Goal: Information Seeking & Learning: Learn about a topic

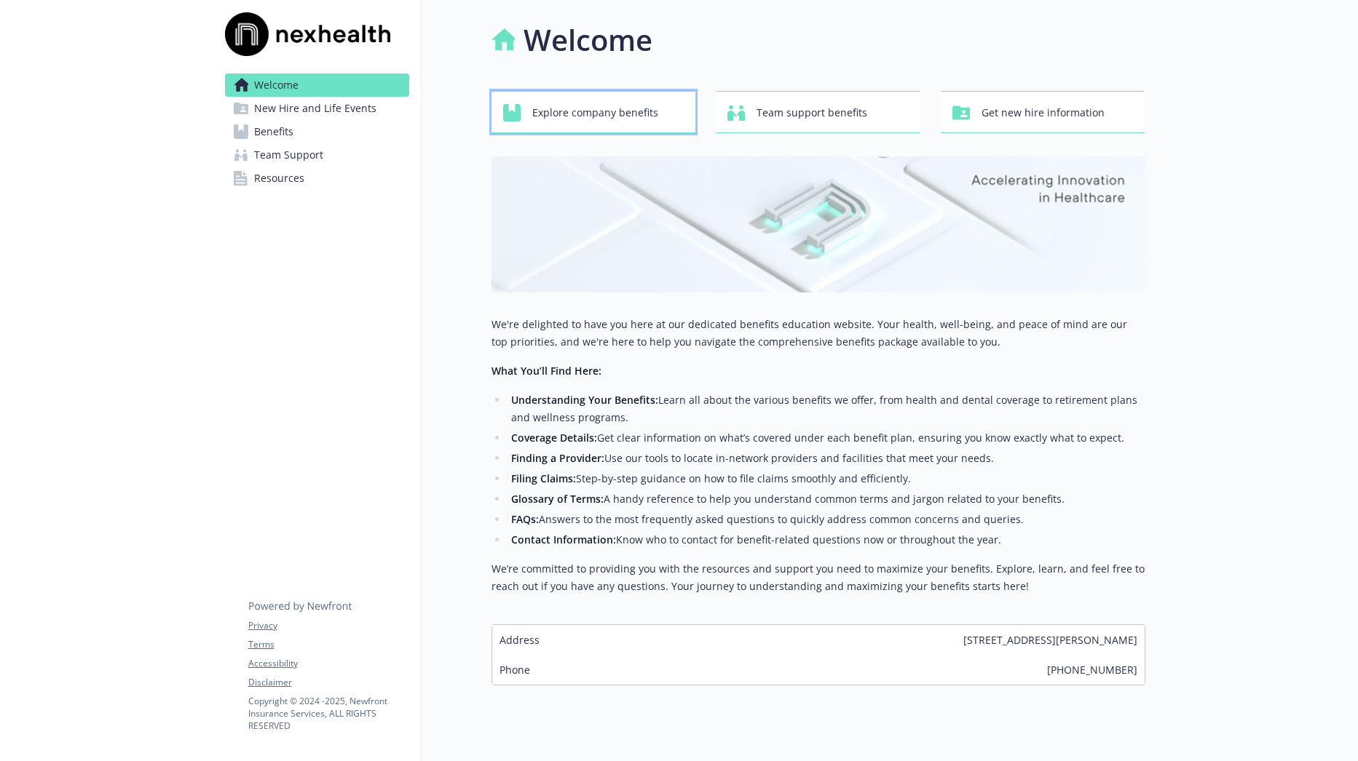
click at [562, 120] on span "Explore company benefits" at bounding box center [595, 113] width 126 height 28
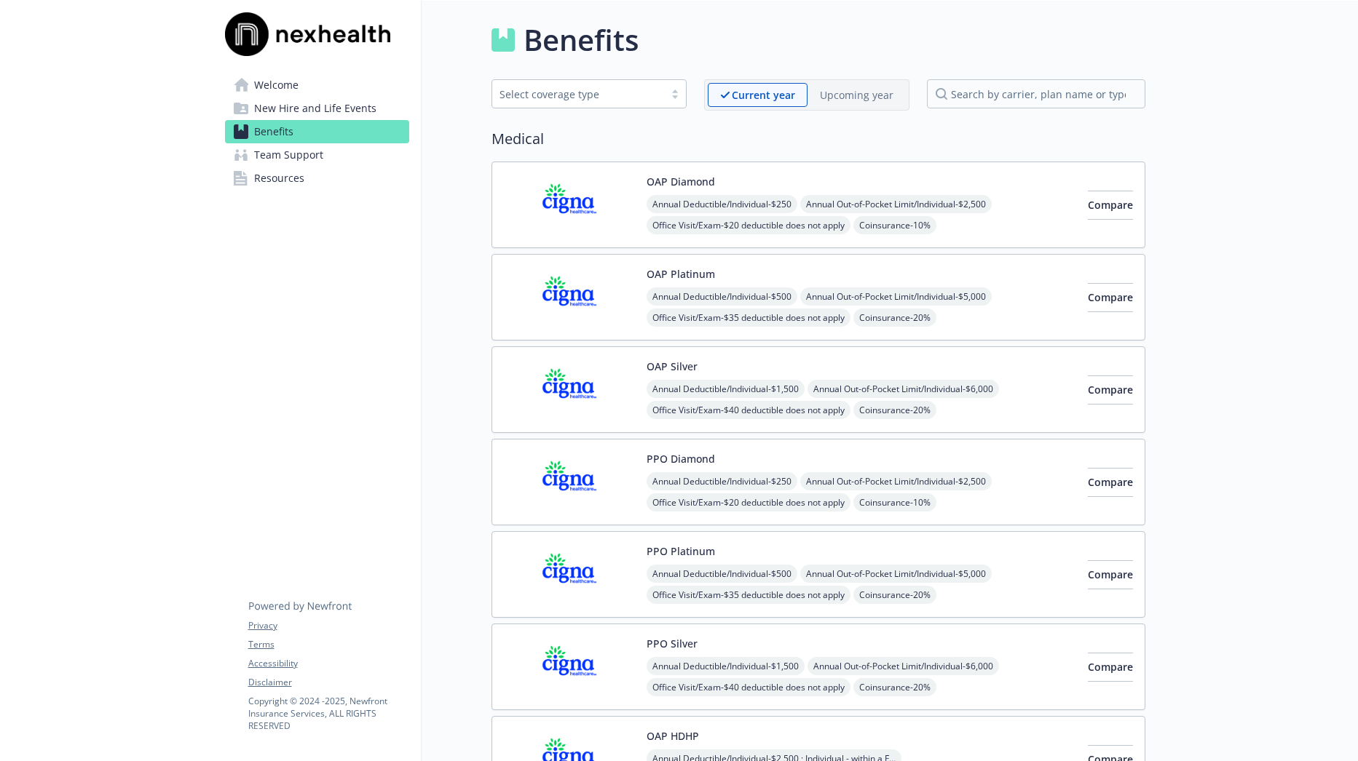
click at [285, 109] on span "New Hire and Life Events" at bounding box center [315, 108] width 122 height 23
